Goal: Information Seeking & Learning: Learn about a topic

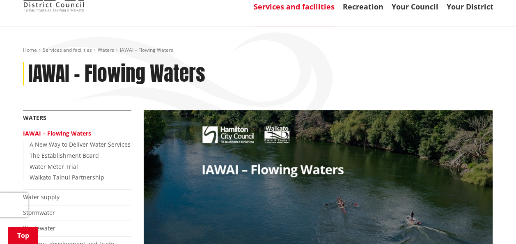
scroll to position [55, 0]
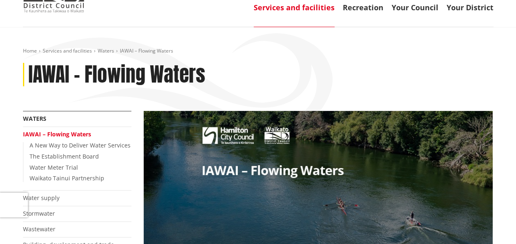
click at [75, 131] on link "IAWAI – Flowing Waters" at bounding box center [57, 134] width 68 height 8
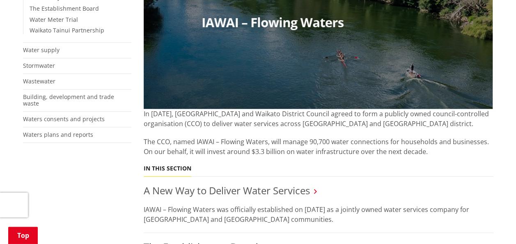
scroll to position [205, 0]
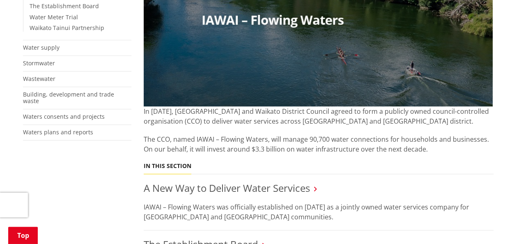
click at [275, 65] on img at bounding box center [318, 34] width 349 height 146
click at [197, 184] on link "A New Way to Deliver Water Services" at bounding box center [227, 188] width 166 height 14
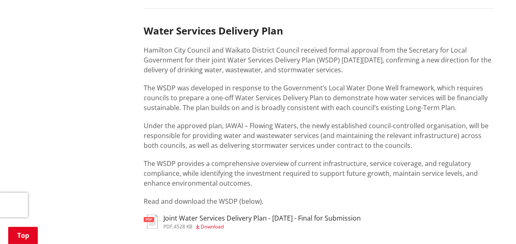
scroll to position [452, 0]
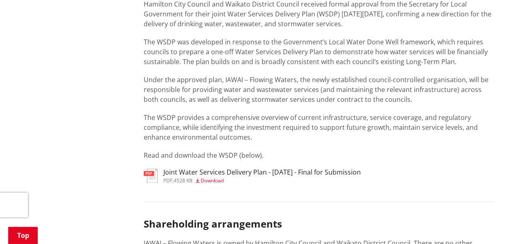
click at [211, 179] on span "Download" at bounding box center [212, 180] width 23 height 7
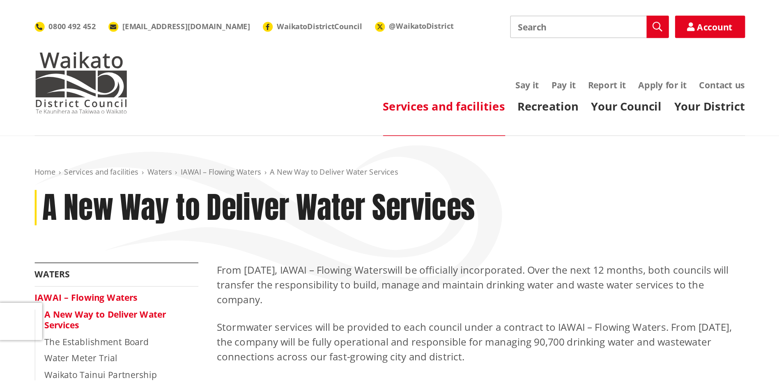
scroll to position [164, 0]
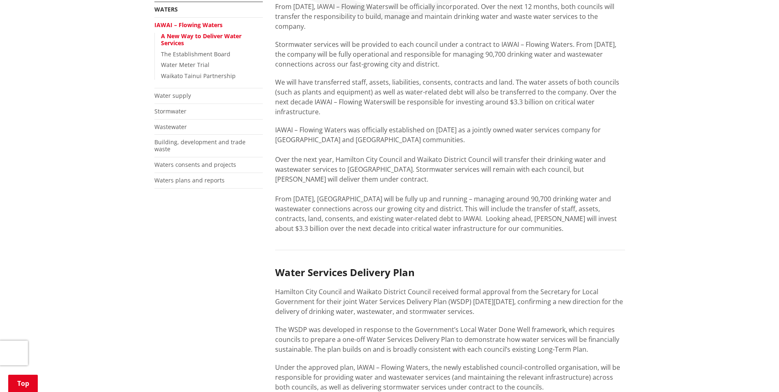
click at [398, 200] on p "IAWAI – Flowing Waters was officially established on 1 July 2025 as a jointly o…" at bounding box center [450, 179] width 350 height 108
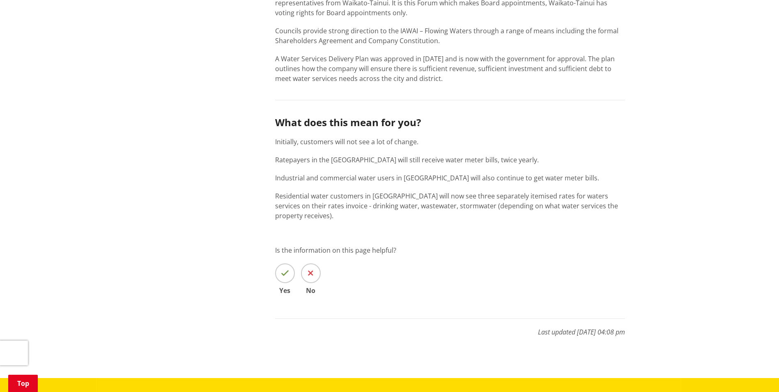
scroll to position [0, 0]
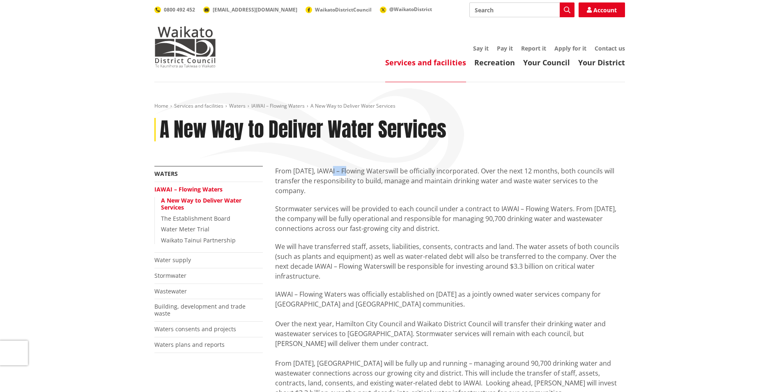
drag, startPoint x: 328, startPoint y: 169, endPoint x: 348, endPoint y: 168, distance: 19.7
click at [348, 168] on p "From 1 July 2025, IAWAI – Flowing Waters will be officially incorporated. Over …" at bounding box center [450, 181] width 350 height 30
copy p "IAWAI"
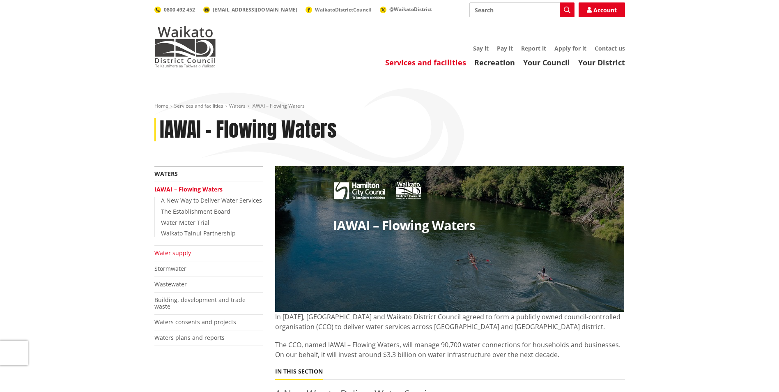
click at [177, 255] on link "Water supply" at bounding box center [172, 253] width 37 height 8
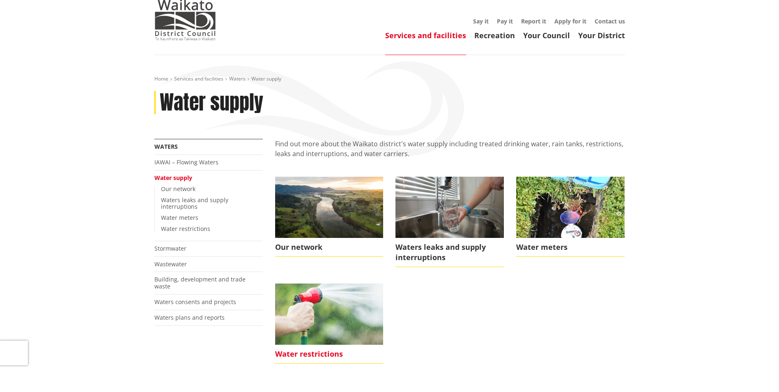
scroll to position [41, 0]
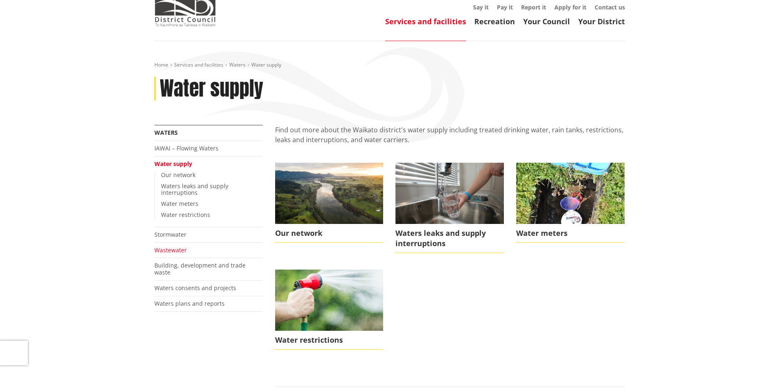
click at [173, 246] on link "Wastewater" at bounding box center [170, 250] width 32 height 8
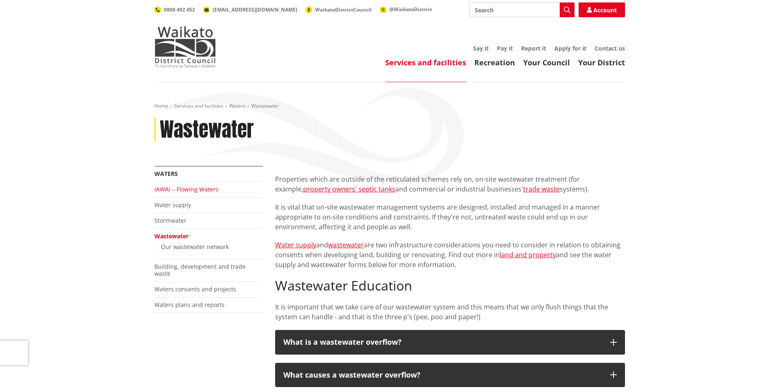
click at [192, 189] on link "IAWAI – Flowing Waters" at bounding box center [186, 189] width 64 height 8
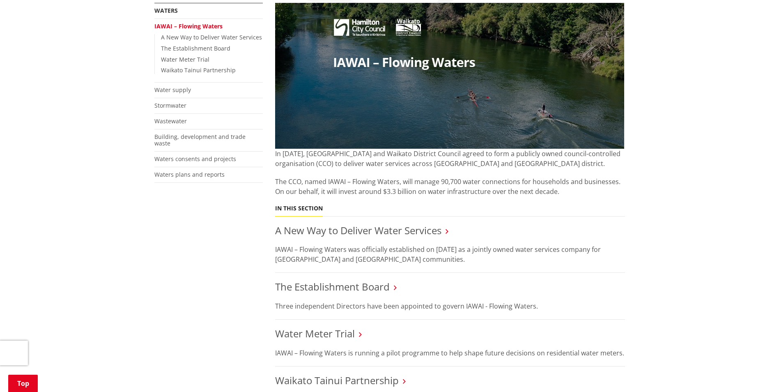
scroll to position [82, 0]
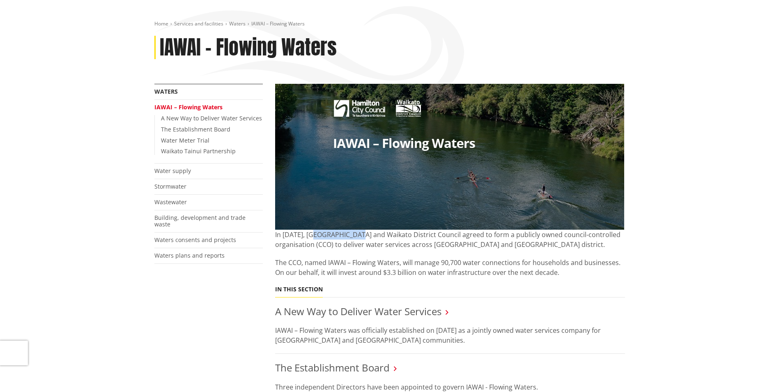
drag, startPoint x: 316, startPoint y: 230, endPoint x: 356, endPoint y: 238, distance: 40.2
click at [356, 238] on p "In [DATE], [GEOGRAPHIC_DATA] and Waikato District Council agreed to form a publ…" at bounding box center [450, 240] width 350 height 20
copy p "[GEOGRAPHIC_DATA]"
